Goal: Information Seeking & Learning: Find specific fact

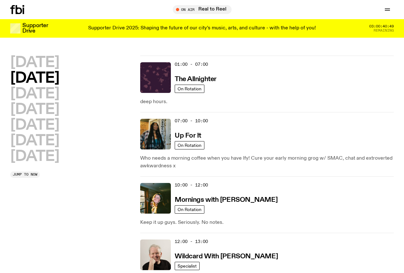
scroll to position [241, 0]
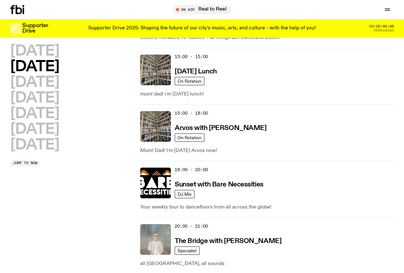
click at [27, 69] on h2 "Tuesday" at bounding box center [34, 67] width 49 height 14
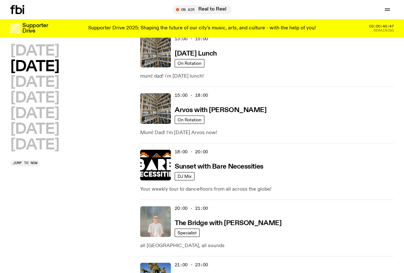
scroll to position [273, 0]
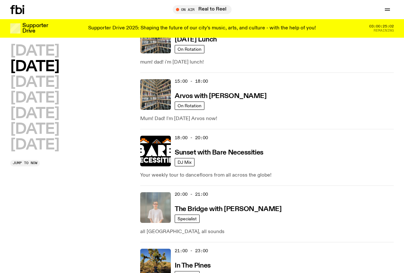
click at [53, 74] on h2 "Tuesday" at bounding box center [34, 67] width 49 height 14
drag, startPoint x: 197, startPoint y: 106, endPoint x: 221, endPoint y: 108, distance: 24.3
click at [221, 206] on h3 "The Bridge with Mara Schwerdtfeger" at bounding box center [228, 209] width 107 height 7
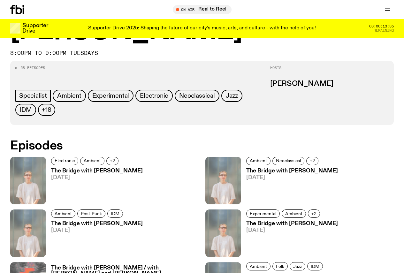
scroll to position [221, 0]
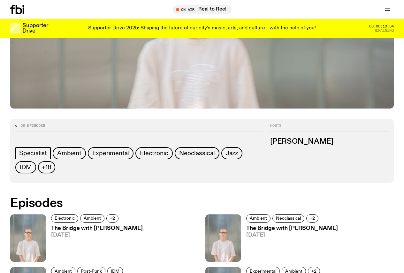
click at [70, 226] on h3 "The Bridge with Mara Schwerdtfeger" at bounding box center [97, 228] width 92 height 5
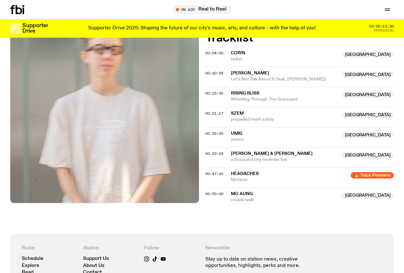
scroll to position [220, 0]
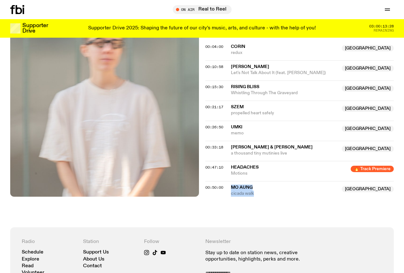
drag, startPoint x: 230, startPoint y: 198, endPoint x: 273, endPoint y: 209, distance: 44.8
click at [273, 209] on div "Aired on 23.09.25 , 3:30pm Specialist Electronic Ambient Experimental Folk SYDC…" at bounding box center [202, 74] width 404 height 308
copy div "mo aung NSW cicada walk"
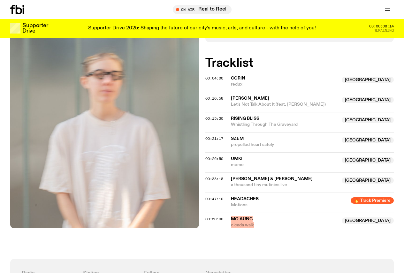
scroll to position [188, 0]
drag, startPoint x: 229, startPoint y: 90, endPoint x: 255, endPoint y: 96, distance: 26.0
click at [255, 92] on div "00:04:00 CORIN NSW redux NSW" at bounding box center [299, 84] width 189 height 15
copy div "CORIN NSW redux"
drag, startPoint x: 231, startPoint y: 169, endPoint x: 248, endPoint y: 176, distance: 18.7
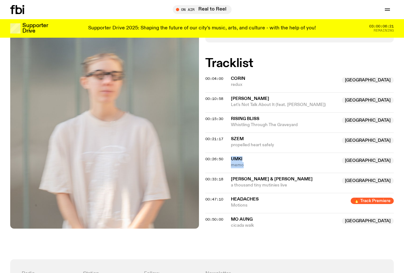
click at [248, 173] on div "00:26:50 umki Australia memo Australia" at bounding box center [299, 163] width 189 height 20
copy div "umki Australia memo"
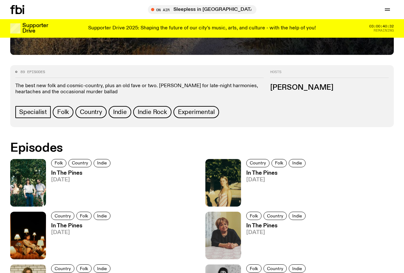
scroll to position [252, 0]
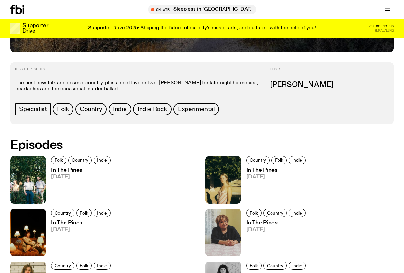
click at [61, 168] on h3 "In The Pines" at bounding box center [81, 170] width 61 height 5
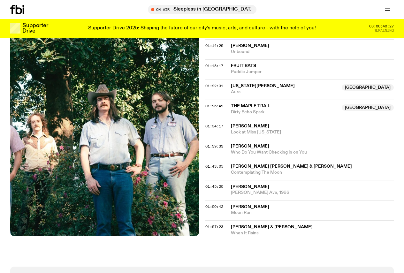
scroll to position [540, 0]
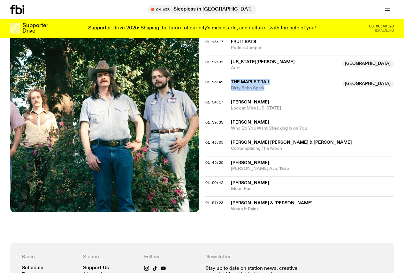
drag, startPoint x: 237, startPoint y: 84, endPoint x: 270, endPoint y: 90, distance: 34.0
click at [270, 90] on div "01:26:42 The Maple Trail NSW Dirty Echo Spark [GEOGRAPHIC_DATA]" at bounding box center [299, 86] width 189 height 20
copy div "The Maple Trail NSW Dirty Echo Spark"
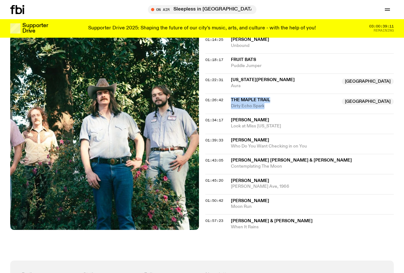
scroll to position [508, 0]
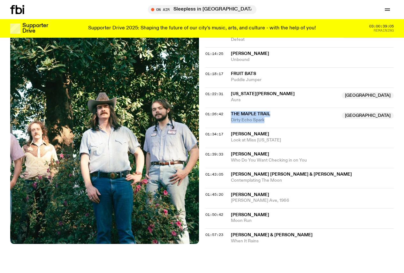
click at [255, 123] on span "Dirty Echo Spark" at bounding box center [284, 120] width 107 height 6
click at [239, 116] on span "The Maple Trail" at bounding box center [250, 114] width 39 height 4
click at [230, 116] on div "01:26:42" at bounding box center [218, 114] width 26 height 4
click at [233, 116] on span "The Maple Trail" at bounding box center [250, 114] width 39 height 4
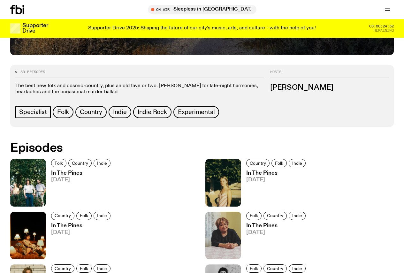
scroll to position [251, 0]
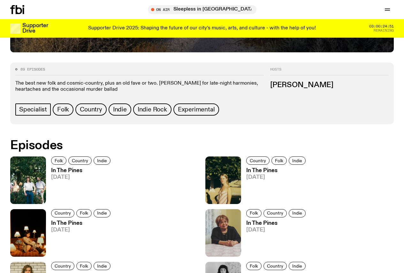
click at [59, 168] on h3 "In The Pines" at bounding box center [81, 170] width 61 height 5
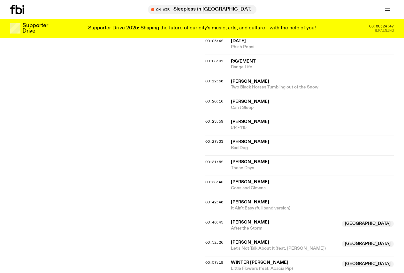
scroll to position [219, 0]
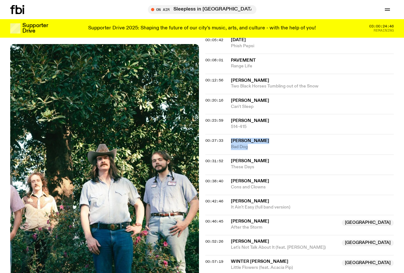
drag, startPoint x: 231, startPoint y: 142, endPoint x: 261, endPoint y: 147, distance: 30.5
click at [261, 147] on div "00:27:33 Cale Tyson Bad Dog" at bounding box center [299, 144] width 189 height 20
copy div "Cale Tyson Bad Dog"
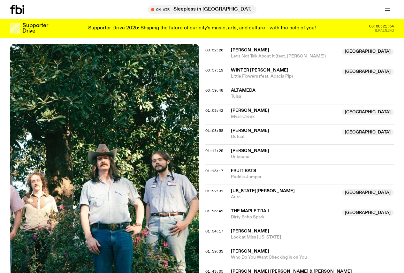
scroll to position [411, 0]
drag, startPoint x: 235, startPoint y: 152, endPoint x: 268, endPoint y: 159, distance: 33.7
click at [268, 159] on div "Will Lawrence Unbound" at bounding box center [312, 154] width 163 height 12
click at [224, 150] on div "01:14:25 Will Lawrence Unbound Copied" at bounding box center [299, 154] width 189 height 20
click at [231, 152] on div "01:14:25" at bounding box center [218, 151] width 26 height 4
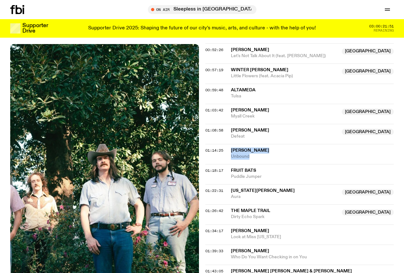
drag, startPoint x: 231, startPoint y: 153, endPoint x: 258, endPoint y: 158, distance: 28.2
click at [258, 158] on div "01:14:25 Will Lawrence Unbound" at bounding box center [299, 154] width 189 height 20
copy div "Will Lawrence Unbound"
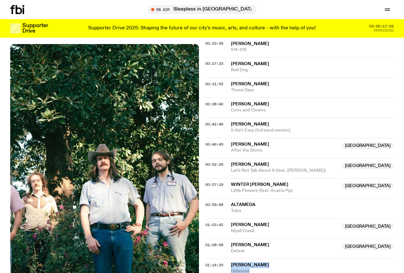
scroll to position [251, 0]
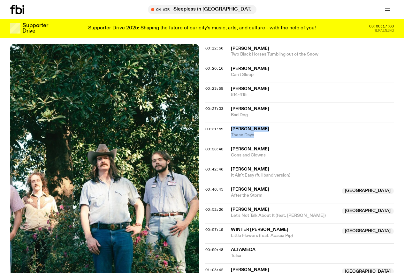
drag, startPoint x: 230, startPoint y: 131, endPoint x: 264, endPoint y: 141, distance: 35.3
click at [264, 141] on div "00:31:52 Emily Hines These Days" at bounding box center [299, 133] width 189 height 20
copy div "Emily Hines These Days"
